Goal: Transaction & Acquisition: Purchase product/service

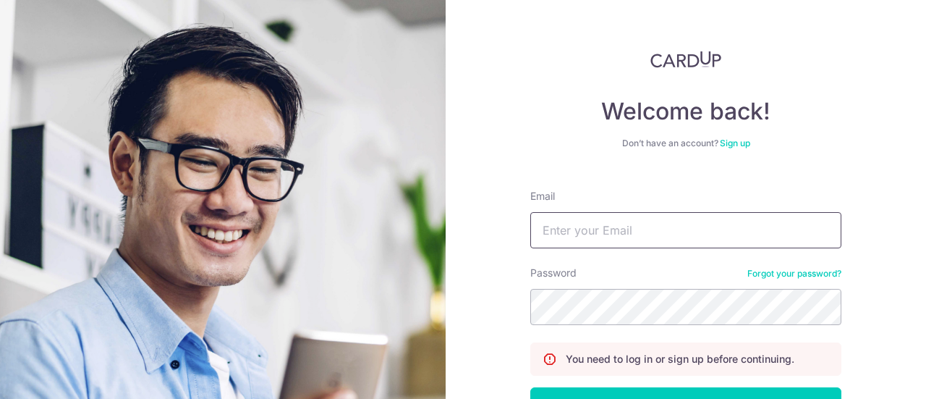
click at [647, 219] on input "Email" at bounding box center [685, 230] width 311 height 36
click at [657, 231] on input "Email" at bounding box center [685, 230] width 311 height 36
type input "beegay58@gmail.com"
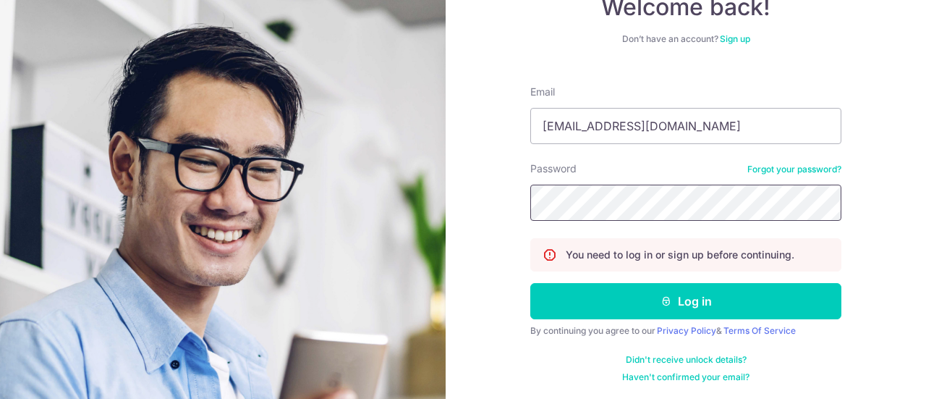
scroll to position [104, 0]
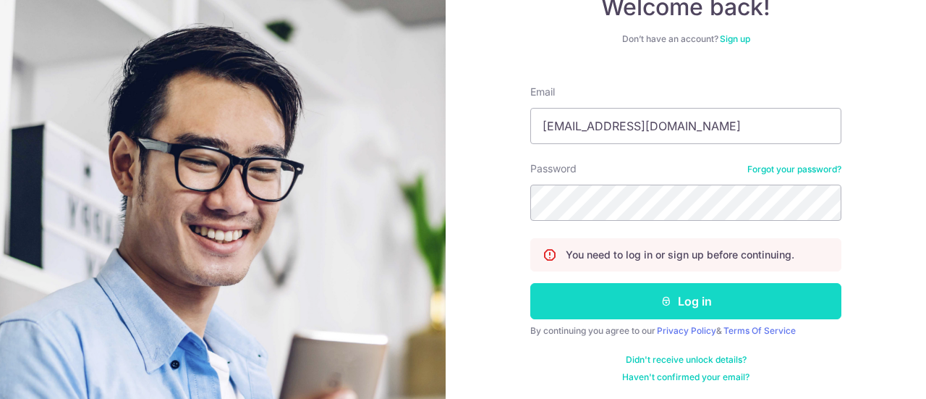
click at [670, 304] on button "Log in" at bounding box center [685, 301] width 311 height 36
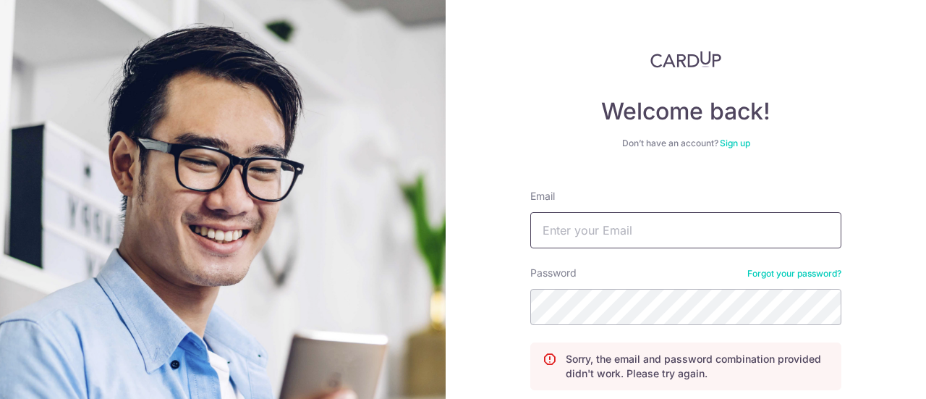
click at [669, 239] on input "Email" at bounding box center [685, 230] width 311 height 36
type input "[EMAIL_ADDRESS][DOMAIN_NAME]"
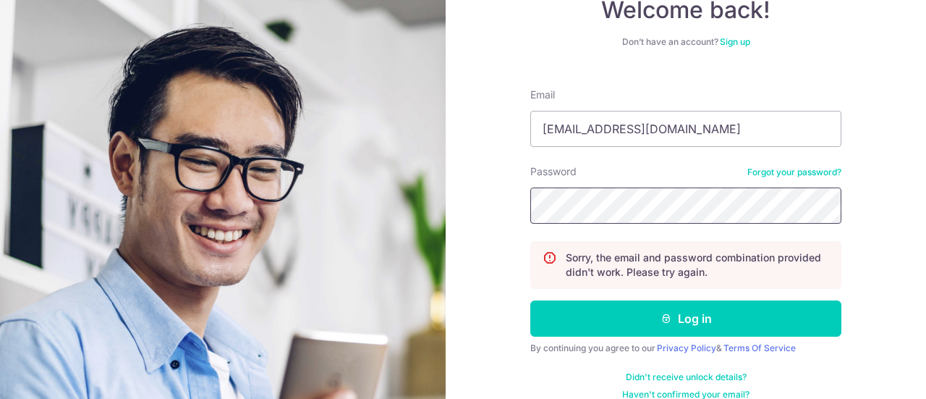
scroll to position [119, 0]
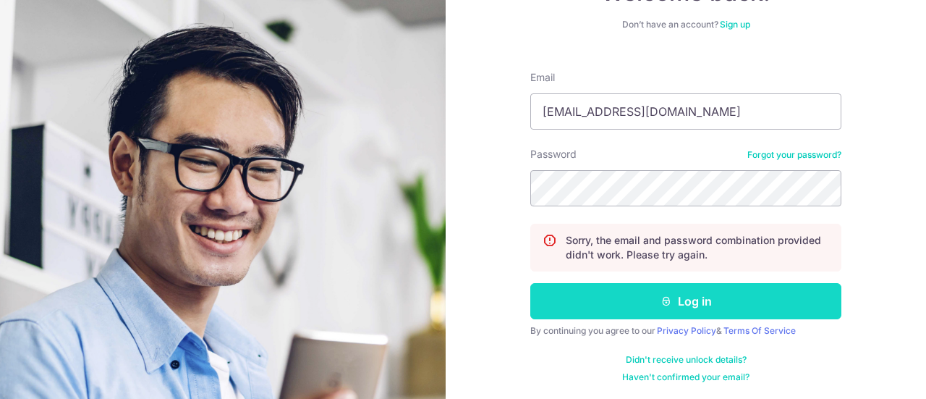
click at [667, 304] on icon "submit" at bounding box center [666, 301] width 12 height 12
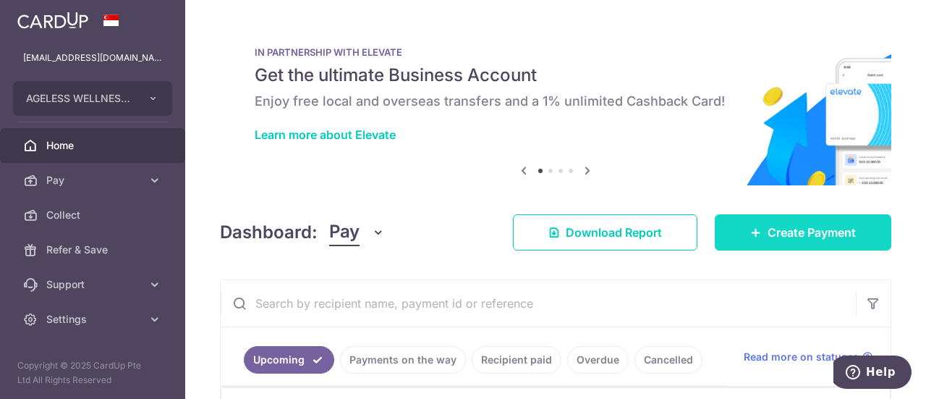
click at [804, 231] on span "Create Payment" at bounding box center [811, 231] width 88 height 17
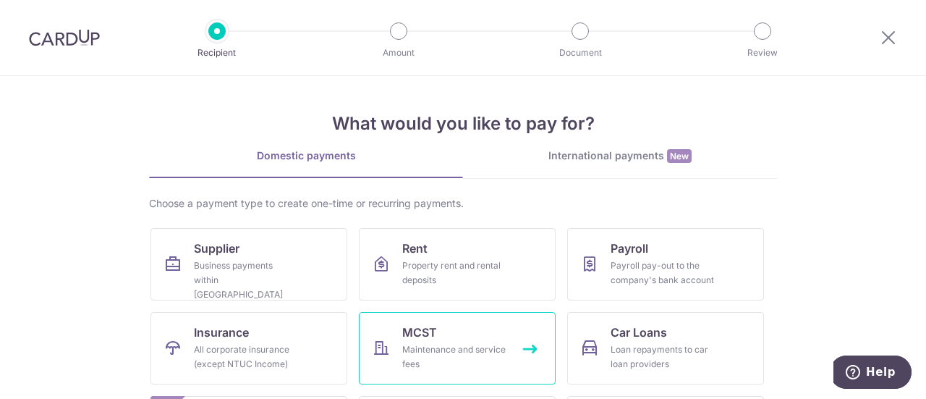
scroll to position [72, 0]
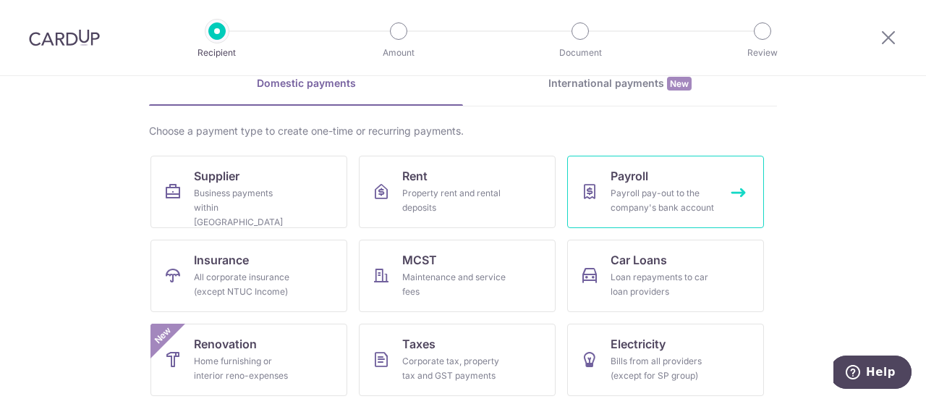
click at [668, 206] on div "Payroll pay-out to the company's bank account" at bounding box center [662, 200] width 104 height 29
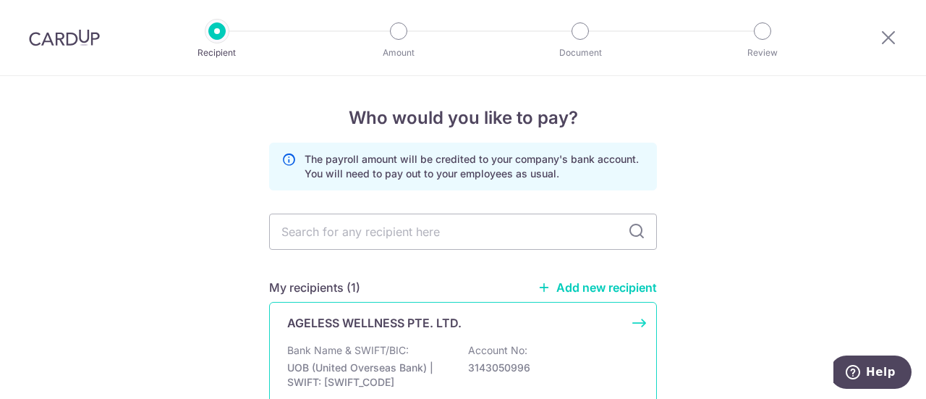
click at [457, 335] on div "AGELESS WELLNESS PTE. LTD. Bank Name & SWIFT/BIC: UOB (United Overseas Bank) | …" at bounding box center [463, 369] width 388 height 134
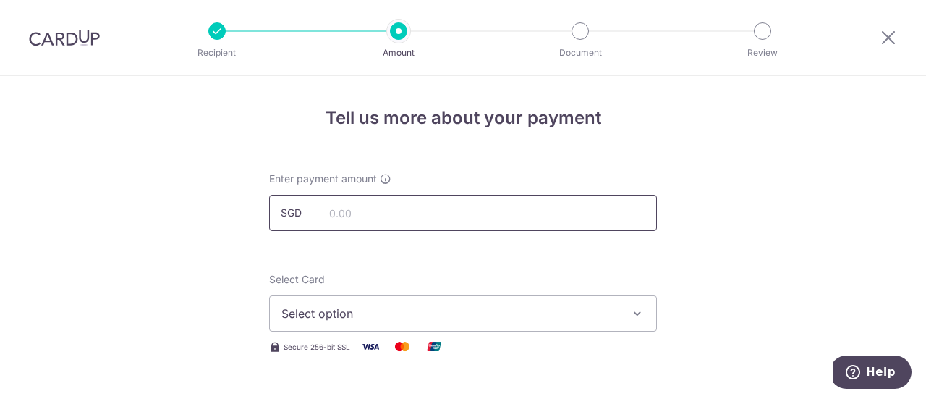
paste input "54,879.23"
type input "54,879.23"
click at [432, 323] on button "Select option" at bounding box center [463, 313] width 388 height 36
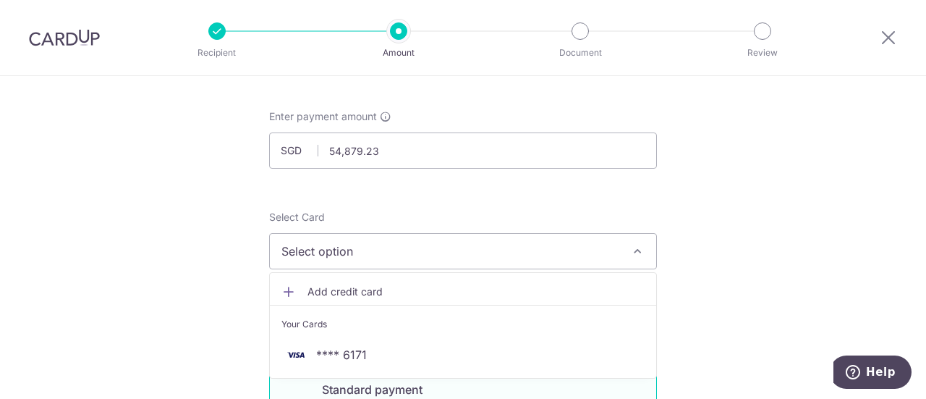
scroll to position [145, 0]
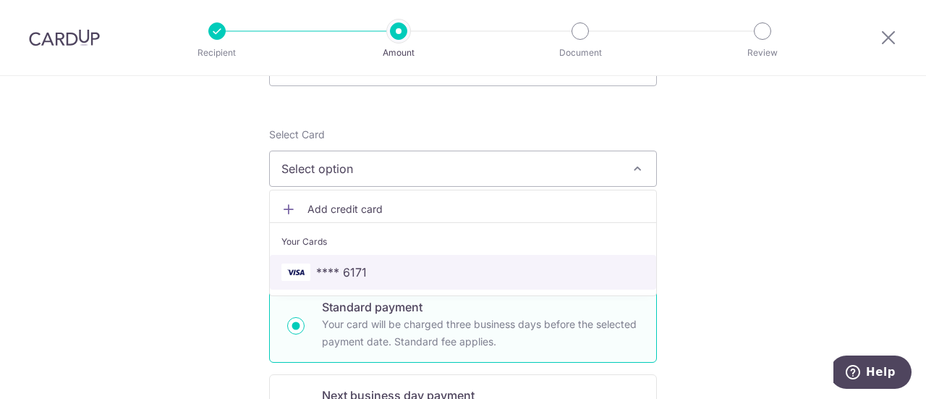
click at [378, 276] on span "**** 6171" at bounding box center [462, 271] width 363 height 17
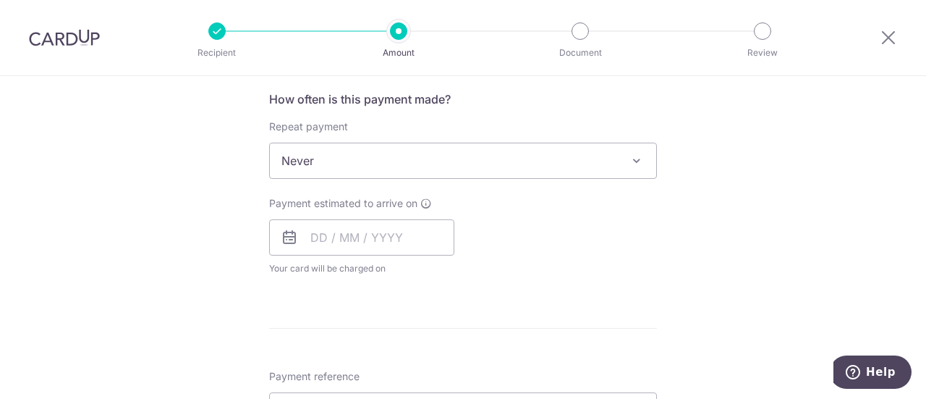
scroll to position [579, 0]
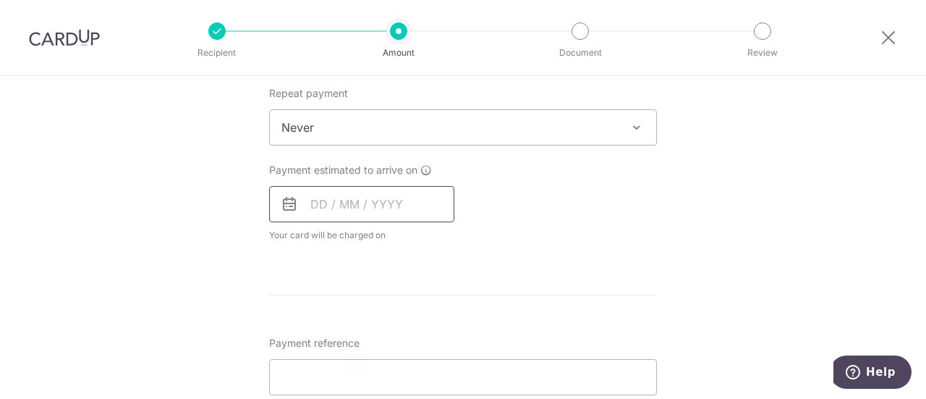
click at [401, 209] on input "text" at bounding box center [361, 204] width 185 height 36
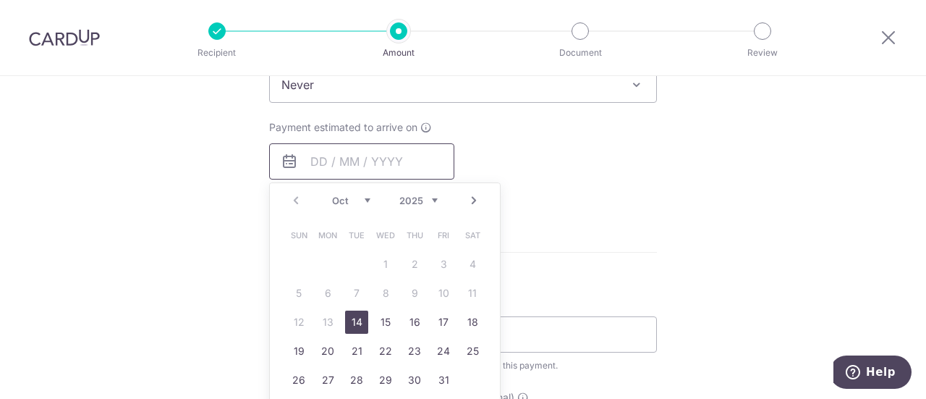
scroll to position [651, 0]
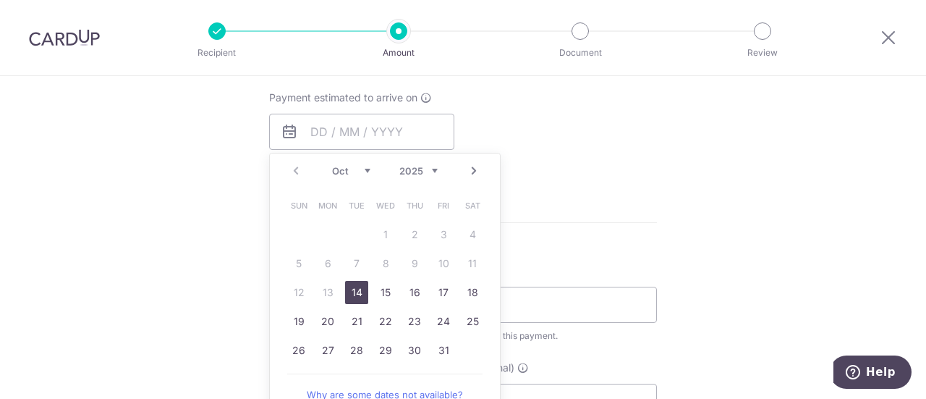
click at [357, 294] on link "14" at bounding box center [356, 292] width 23 height 23
type input "14/10/2025"
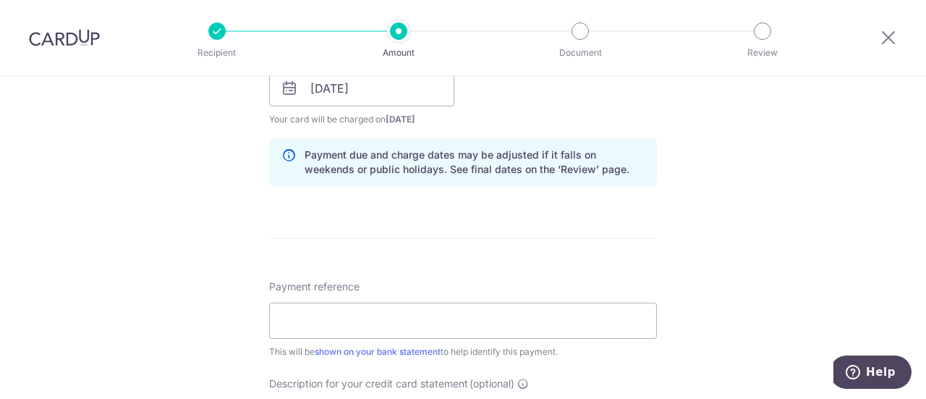
scroll to position [723, 0]
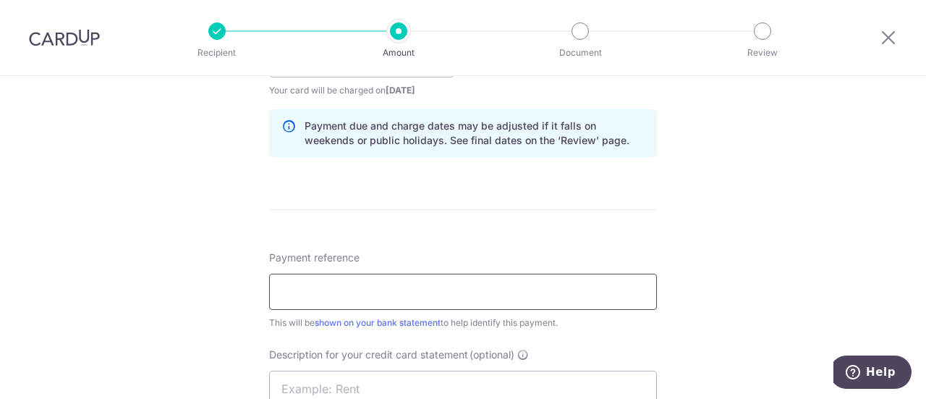
click at [390, 294] on input "Payment reference" at bounding box center [463, 291] width 388 height 36
click at [336, 290] on input "AWPL APR 25 PAYROLL" at bounding box center [463, 291] width 388 height 36
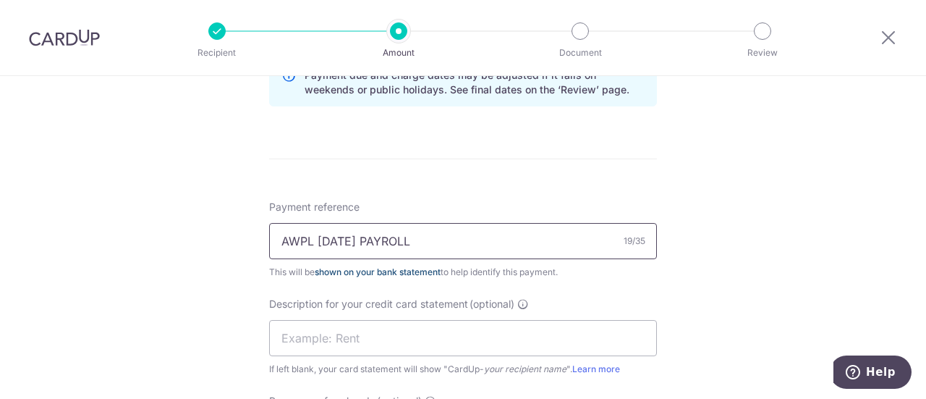
scroll to position [796, 0]
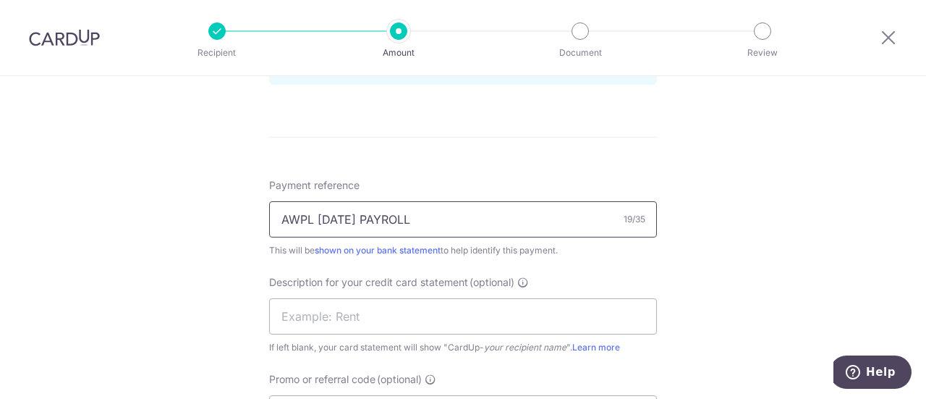
drag, startPoint x: 414, startPoint y: 219, endPoint x: 270, endPoint y: 216, distance: 144.0
click at [270, 216] on input "AWPL SEP 25 PAYROLL" at bounding box center [463, 219] width 388 height 36
type input "AWPL SEP 25 PAYROLL"
click at [341, 323] on input "text" at bounding box center [463, 316] width 388 height 36
paste input "AWPL SEP 25 PAY"
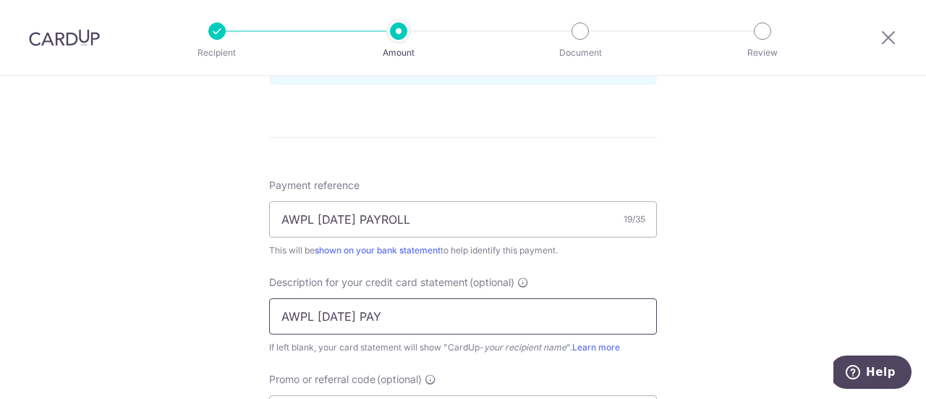
click at [338, 310] on input "AWPL SEP 25 PAY" at bounding box center [463, 316] width 388 height 36
click at [403, 311] on input "AWPL SEP25 PAY" at bounding box center [463, 316] width 388 height 36
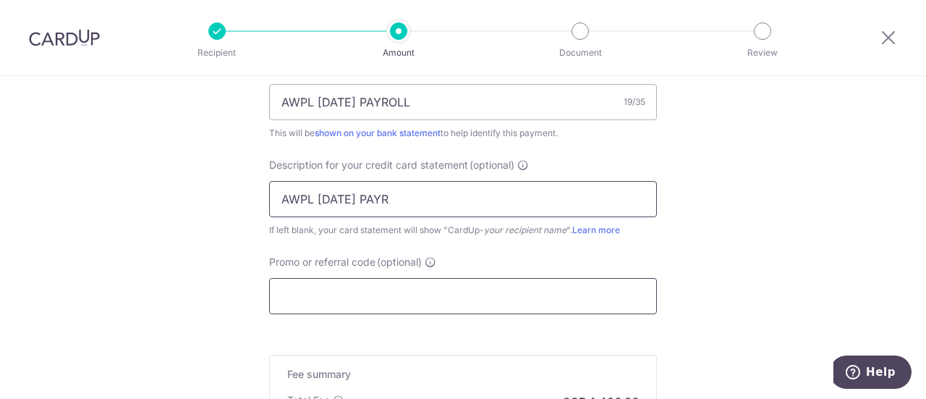
scroll to position [940, 0]
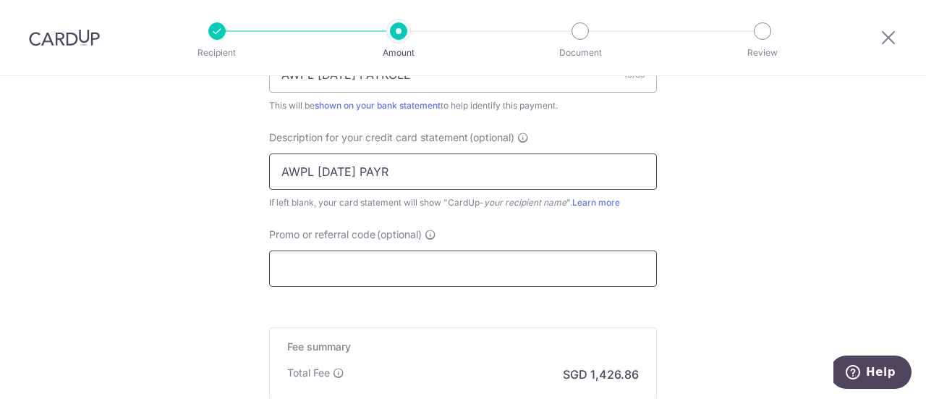
type input "AWPL SEP25 PAYR"
click at [435, 267] on input "Promo or referral code (optional)" at bounding box center [463, 268] width 388 height 36
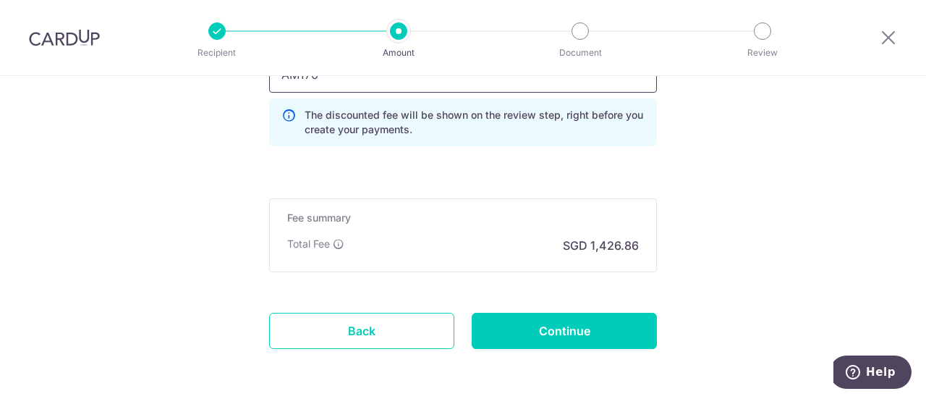
scroll to position [1157, 0]
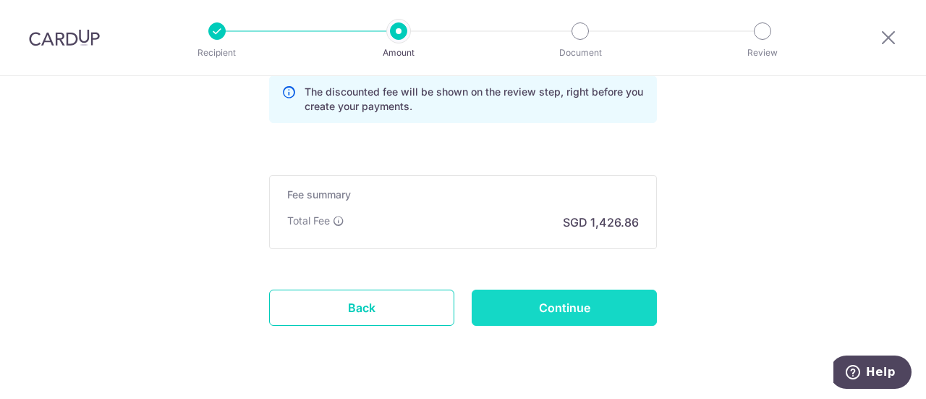
type input "AM170"
click at [553, 309] on input "Continue" at bounding box center [564, 307] width 185 height 36
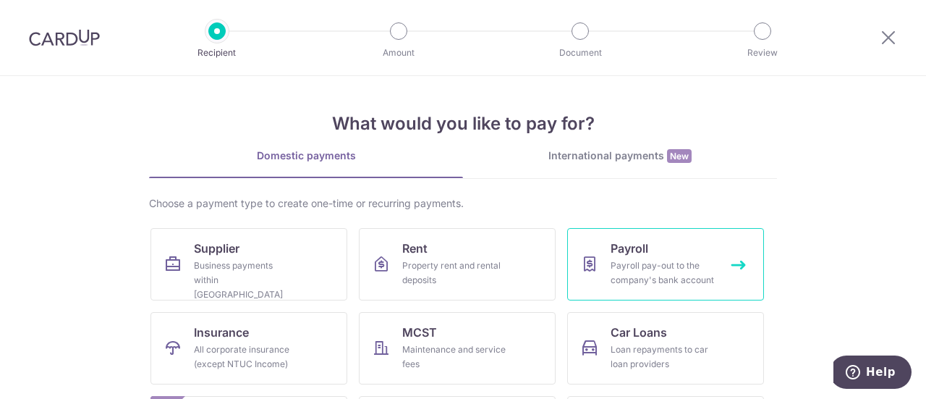
click at [610, 265] on div "Payroll pay-out to the company's bank account" at bounding box center [662, 272] width 104 height 29
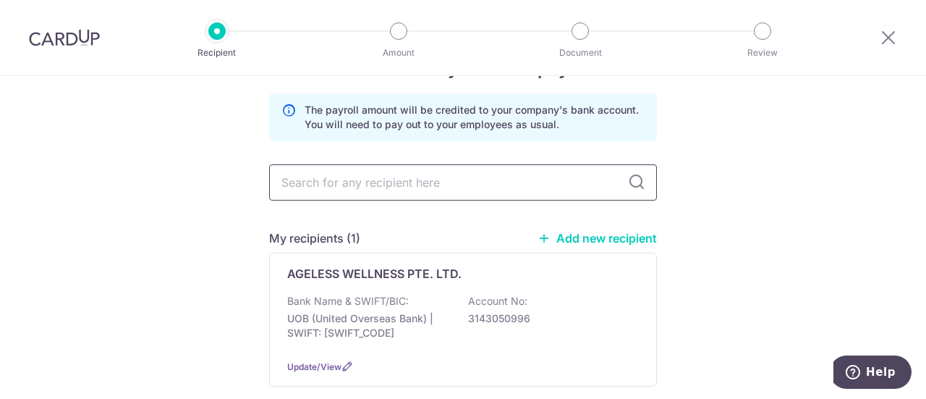
scroll to position [72, 0]
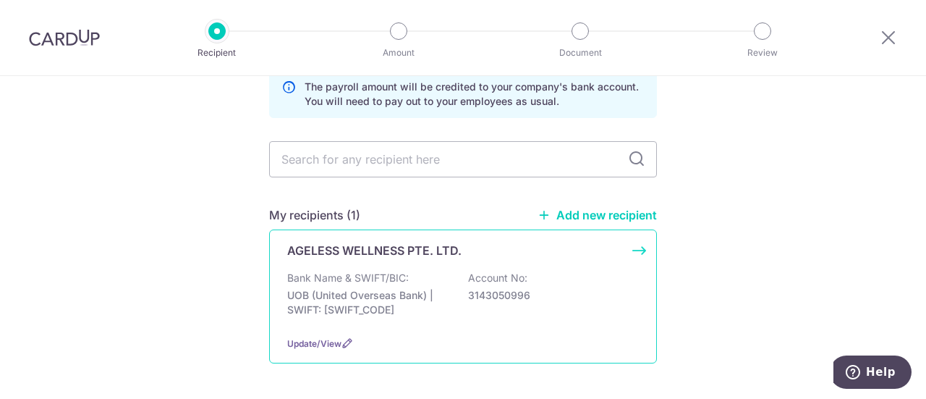
click at [422, 263] on div "AGELESS WELLNESS PTE. LTD. Bank Name & SWIFT/BIC: UOB (United Overseas Bank) | …" at bounding box center [463, 296] width 388 height 134
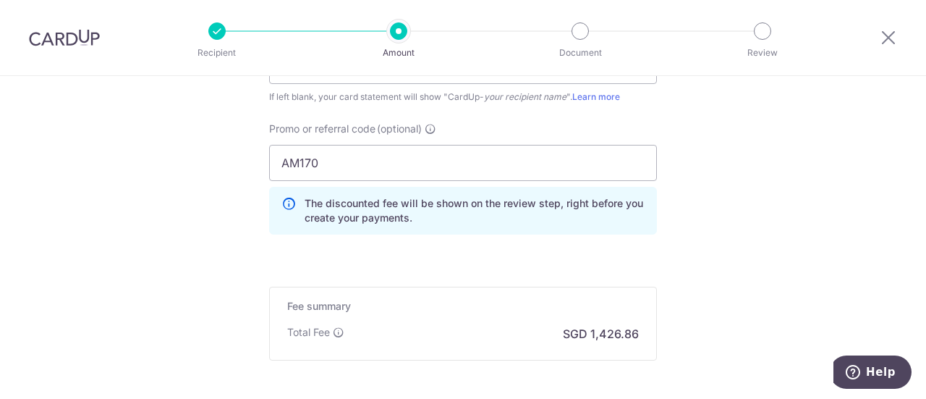
scroll to position [1117, 0]
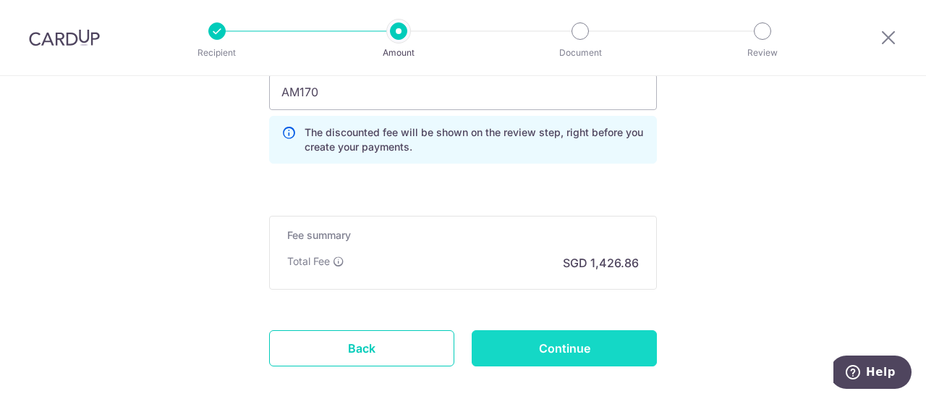
click at [530, 338] on input "Continue" at bounding box center [564, 348] width 185 height 36
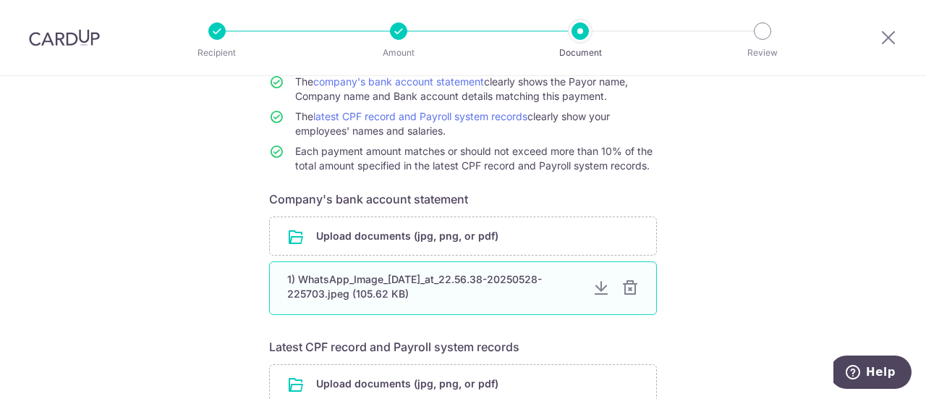
scroll to position [217, 0]
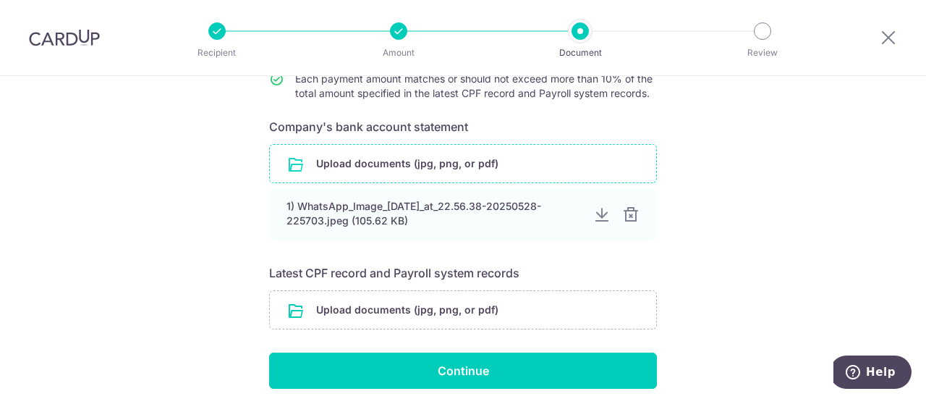
click at [514, 169] on input "file" at bounding box center [463, 164] width 386 height 38
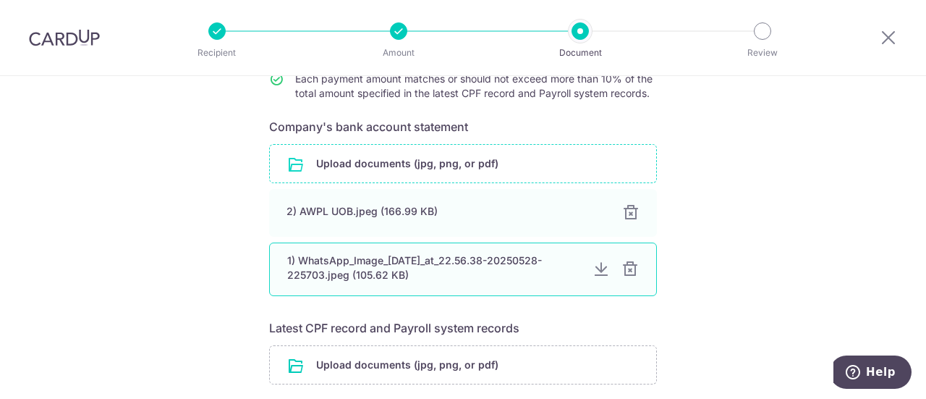
scroll to position [289, 0]
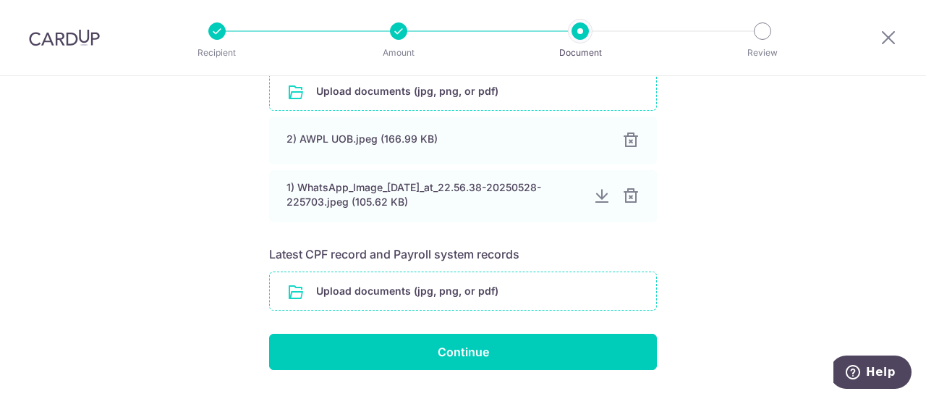
click at [411, 291] on input "file" at bounding box center [463, 291] width 386 height 38
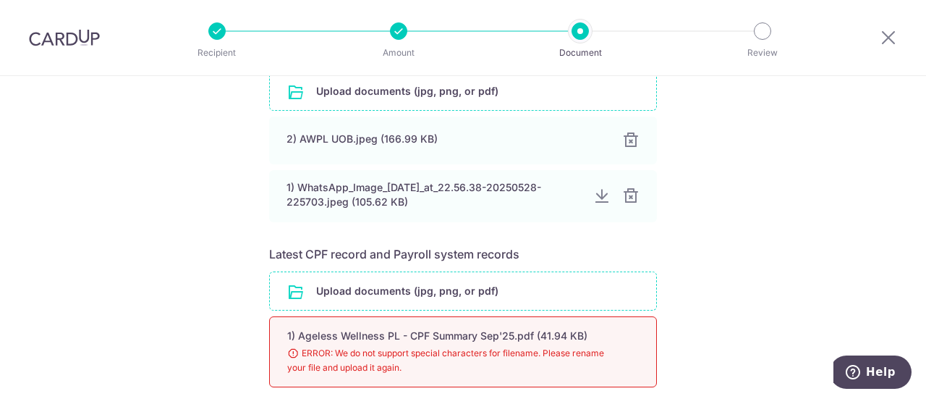
click at [474, 284] on input "file" at bounding box center [463, 291] width 386 height 38
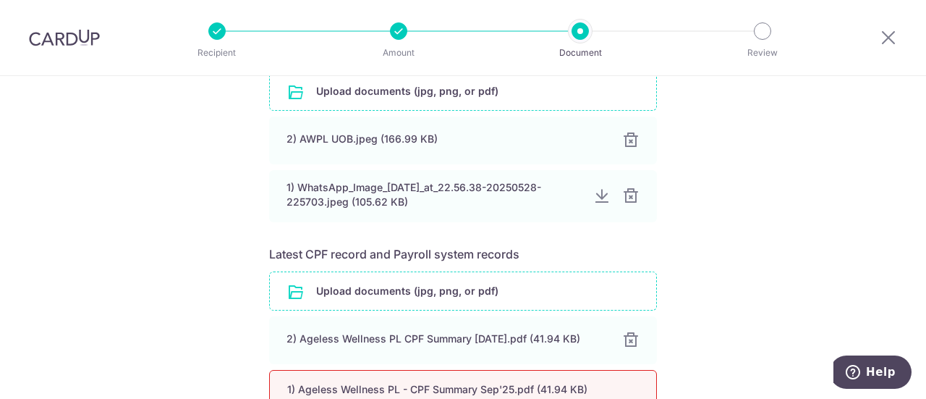
click at [469, 302] on input "file" at bounding box center [463, 291] width 386 height 38
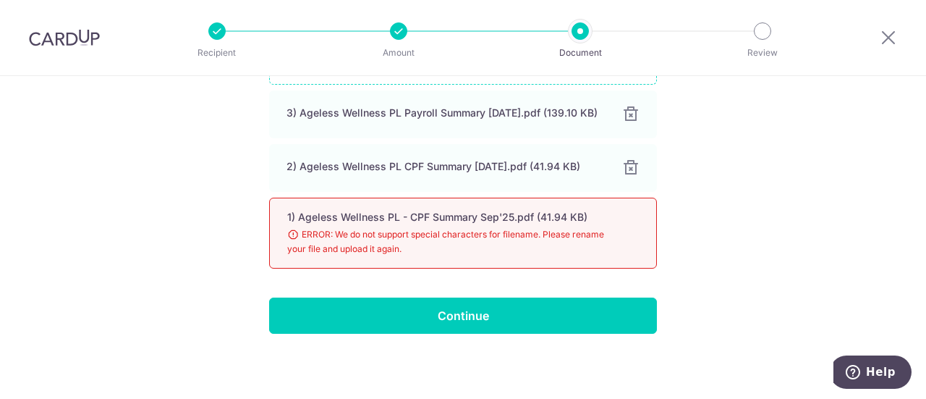
scroll to position [515, 0]
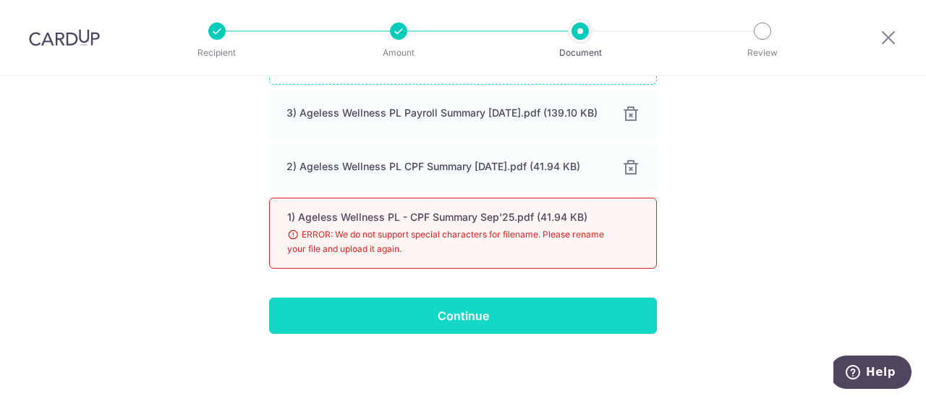
click at [462, 317] on input "Continue" at bounding box center [463, 315] width 388 height 36
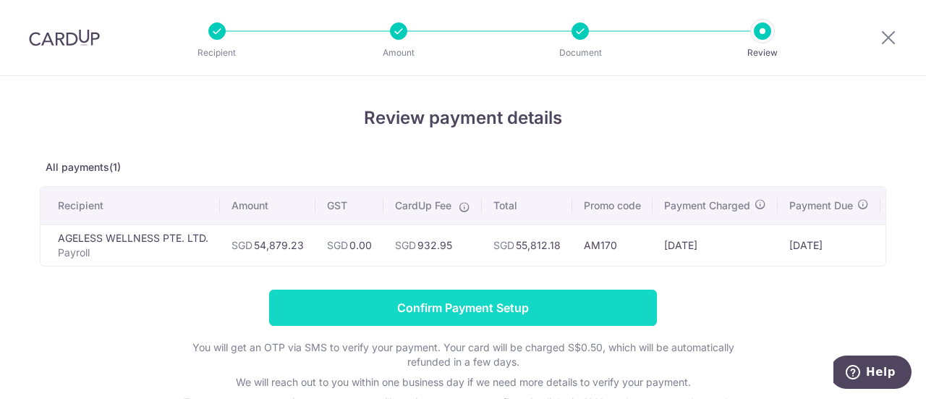
click at [464, 307] on input "Confirm Payment Setup" at bounding box center [463, 307] width 388 height 36
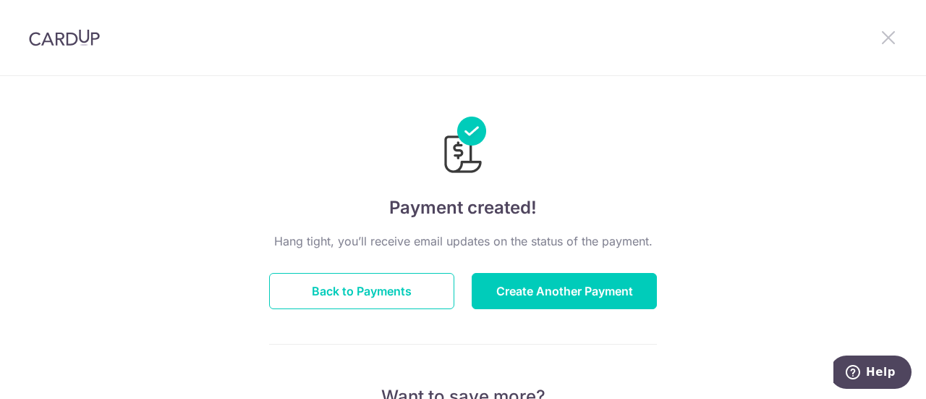
click at [884, 38] on icon at bounding box center [887, 37] width 17 height 18
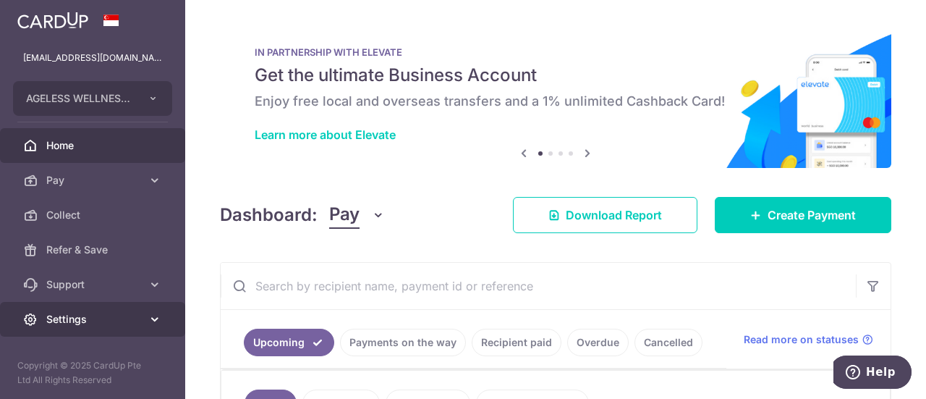
click at [95, 322] on span "Settings" at bounding box center [93, 319] width 95 height 14
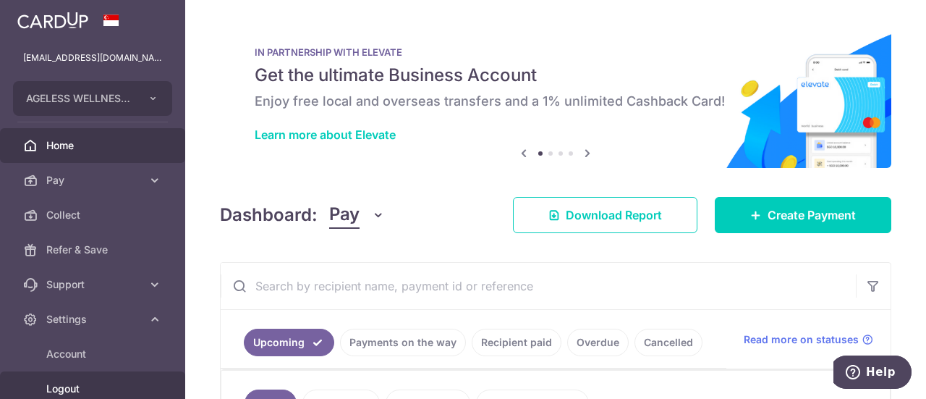
click at [94, 385] on span "Logout" at bounding box center [93, 388] width 95 height 14
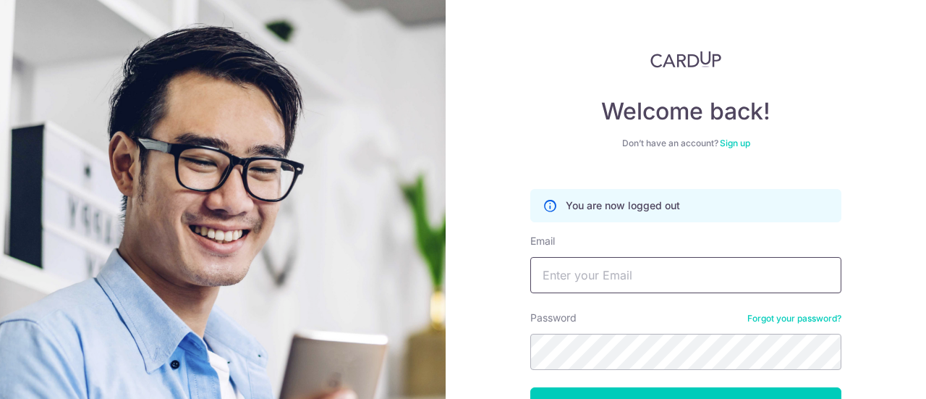
click at [639, 283] on input "Email" at bounding box center [685, 275] width 311 height 36
type input "B"
type input "[EMAIL_ADDRESS][DOMAIN_NAME]"
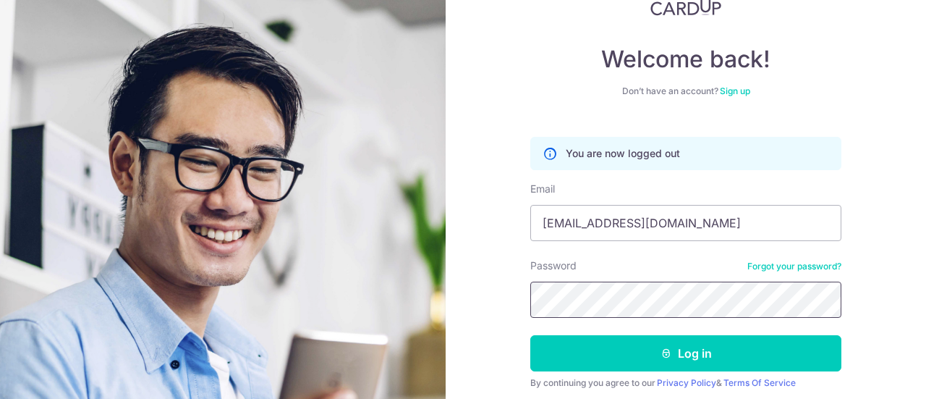
scroll to position [104, 0]
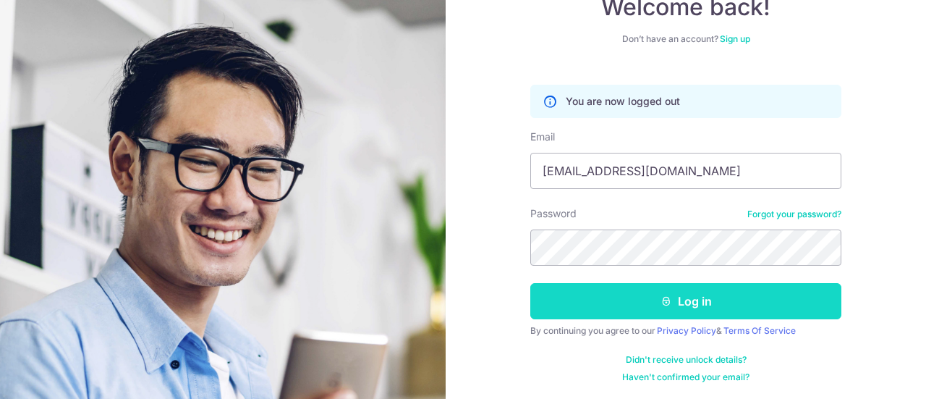
click at [660, 301] on icon "submit" at bounding box center [666, 301] width 12 height 12
